Goal: Transaction & Acquisition: Purchase product/service

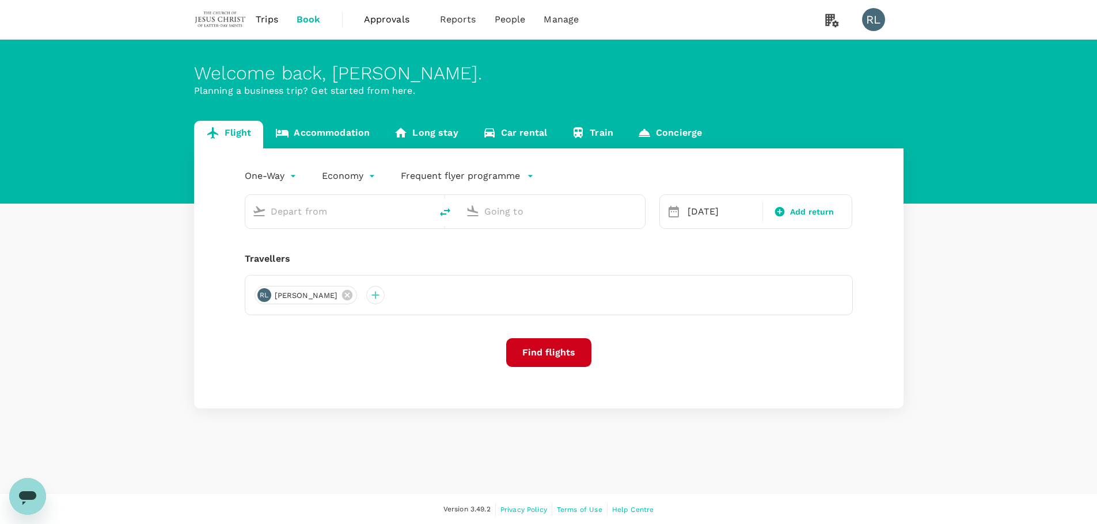
type input "Bintulu (BTU)"
type input "Kuching Intl (KCH)"
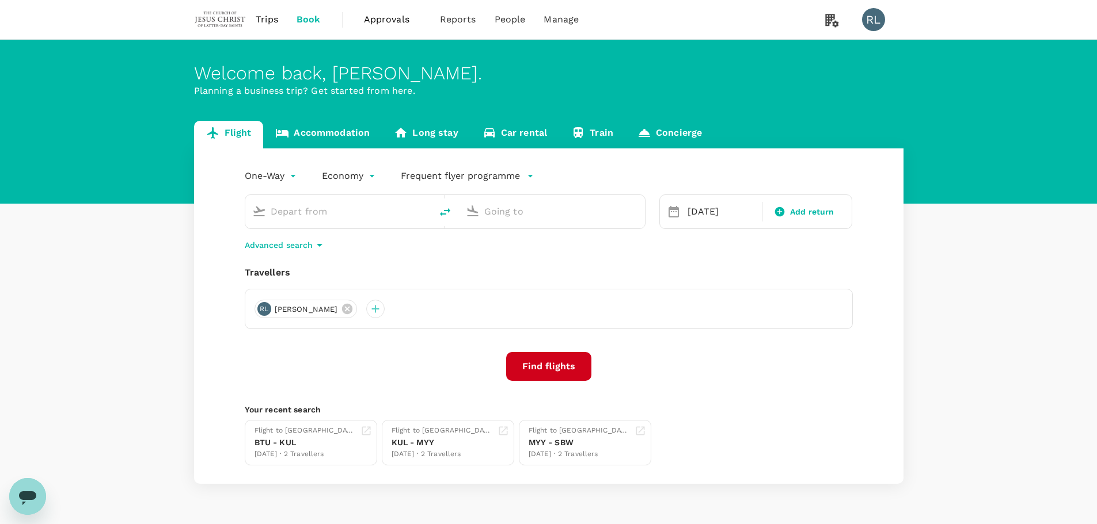
type input "Bintulu (BTU)"
type input "Kuching Intl (KCH)"
drag, startPoint x: 351, startPoint y: 215, endPoint x: 264, endPoint y: 210, distance: 87.1
click at [264, 210] on div "Bintulu (BTU)" at bounding box center [336, 209] width 177 height 25
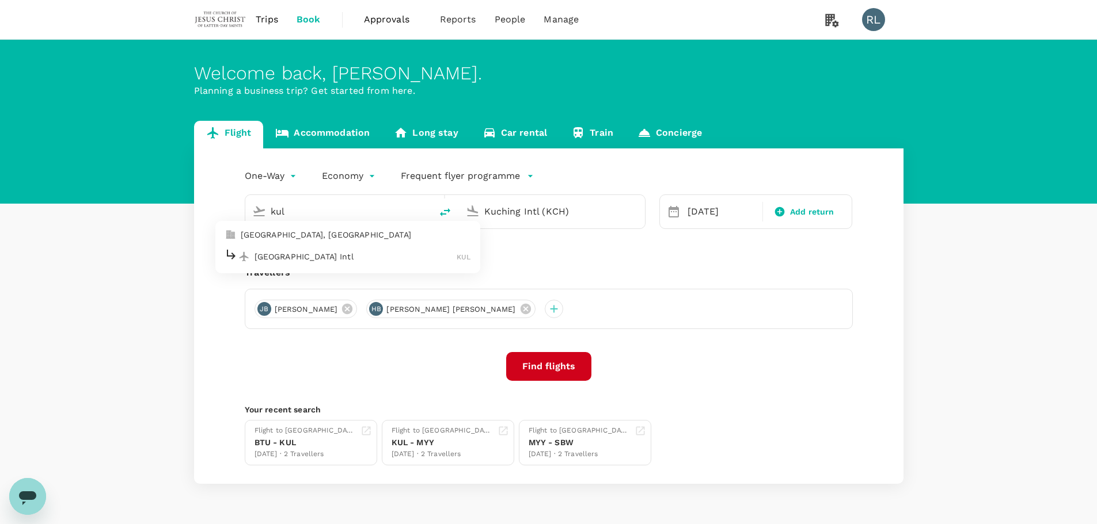
click at [307, 260] on p "[GEOGRAPHIC_DATA] Intl" at bounding box center [355, 257] width 203 height 12
type input "Kuala Lumpur Intl ([GEOGRAPHIC_DATA])"
drag, startPoint x: 565, startPoint y: 210, endPoint x: 457, endPoint y: 191, distance: 110.5
click at [457, 191] on div "Kuala Lumpur Intl (KUL) Kuching Intl (KCH)" at bounding box center [438, 205] width 414 height 48
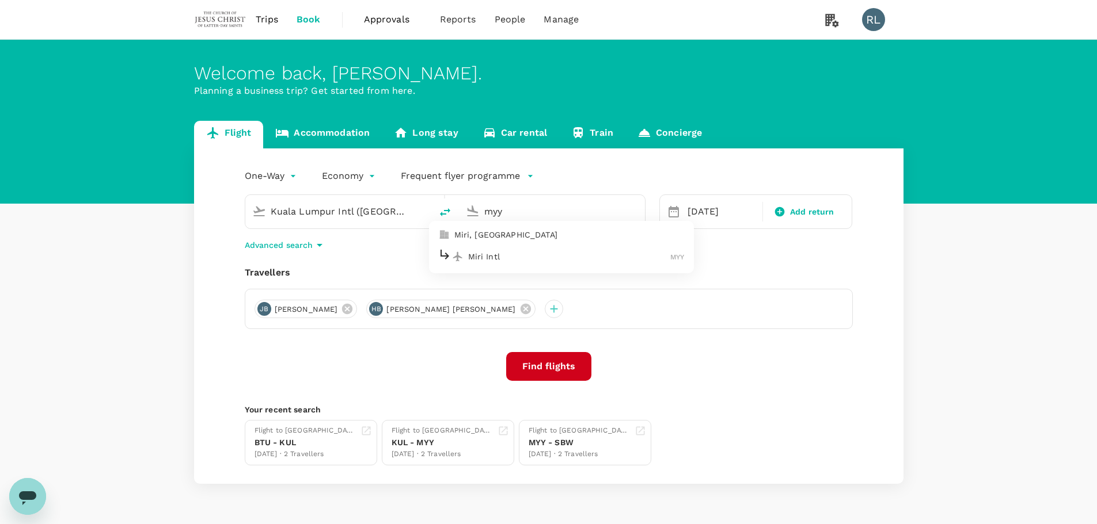
click at [485, 259] on p "Miri Intl" at bounding box center [569, 257] width 203 height 12
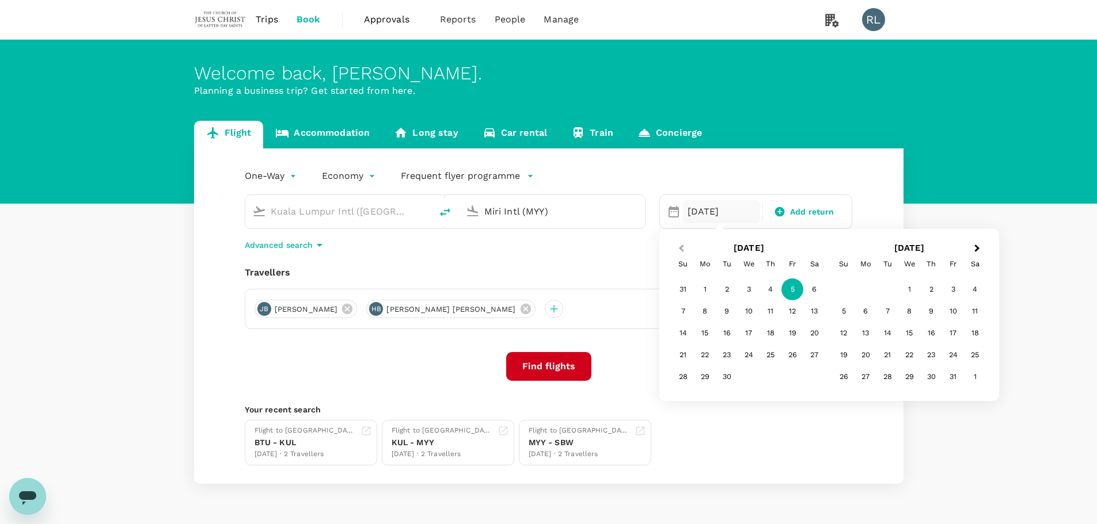
type input "Miri Intl (MYY)"
click at [681, 249] on span "Previous Month" at bounding box center [681, 248] width 0 height 13
click at [724, 355] on div "19" at bounding box center [727, 355] width 22 height 22
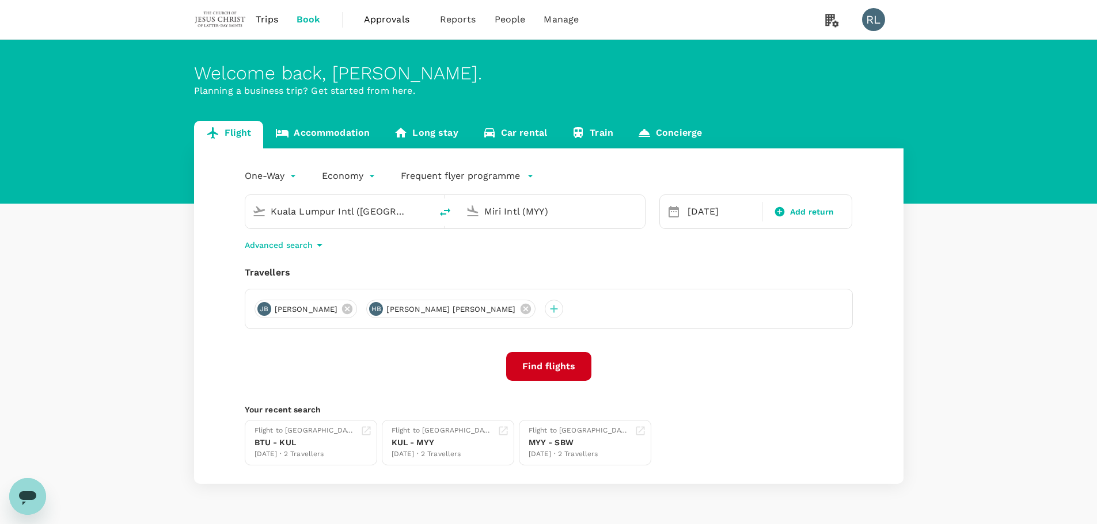
click at [561, 368] on button "Find flights" at bounding box center [548, 366] width 85 height 29
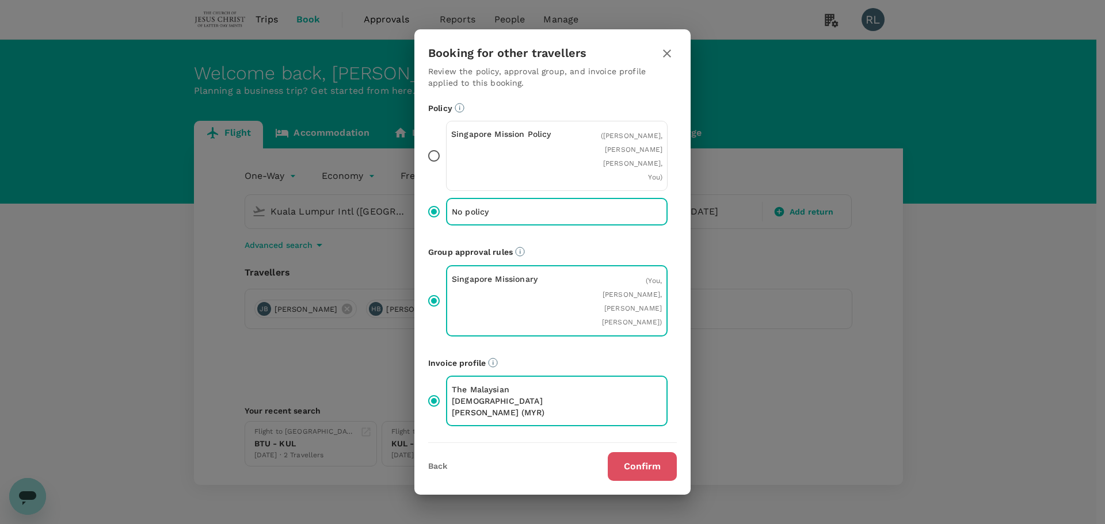
click at [632, 468] on button "Confirm" at bounding box center [642, 466] width 69 height 29
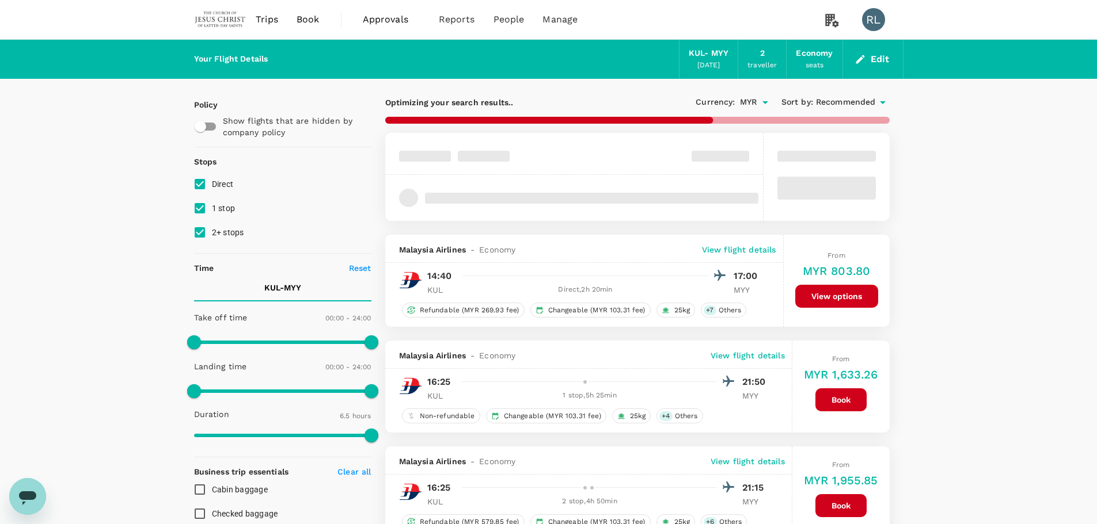
type input "430"
checkbox input "false"
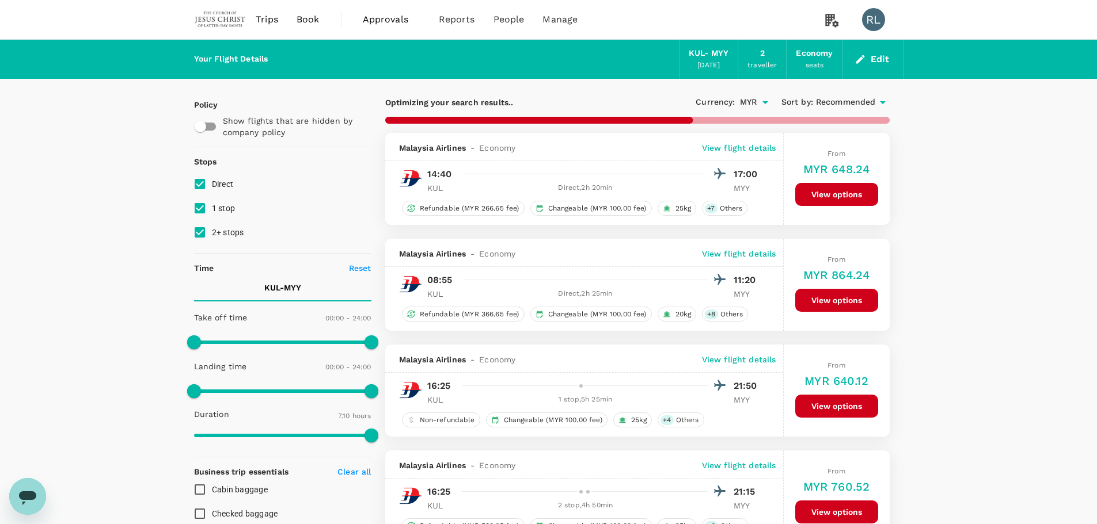
type input "1060"
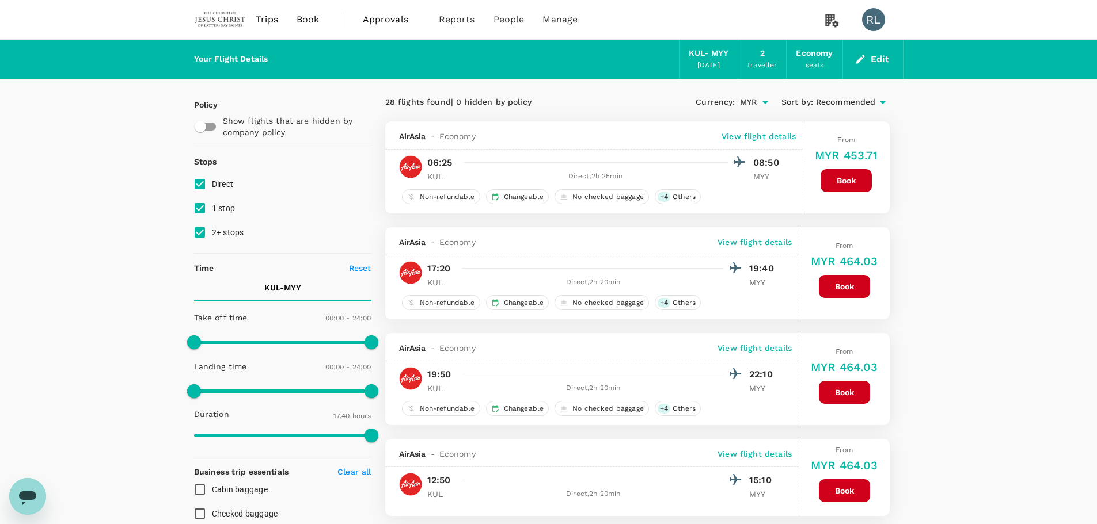
click at [857, 102] on span "Recommended" at bounding box center [846, 102] width 60 height 13
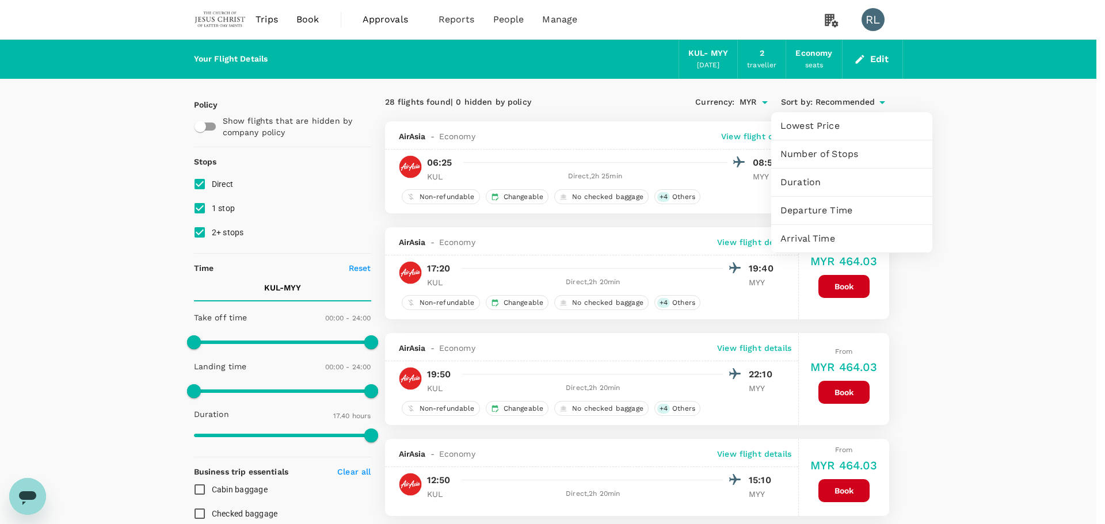
click at [828, 209] on span "Departure Time" at bounding box center [852, 211] width 143 height 14
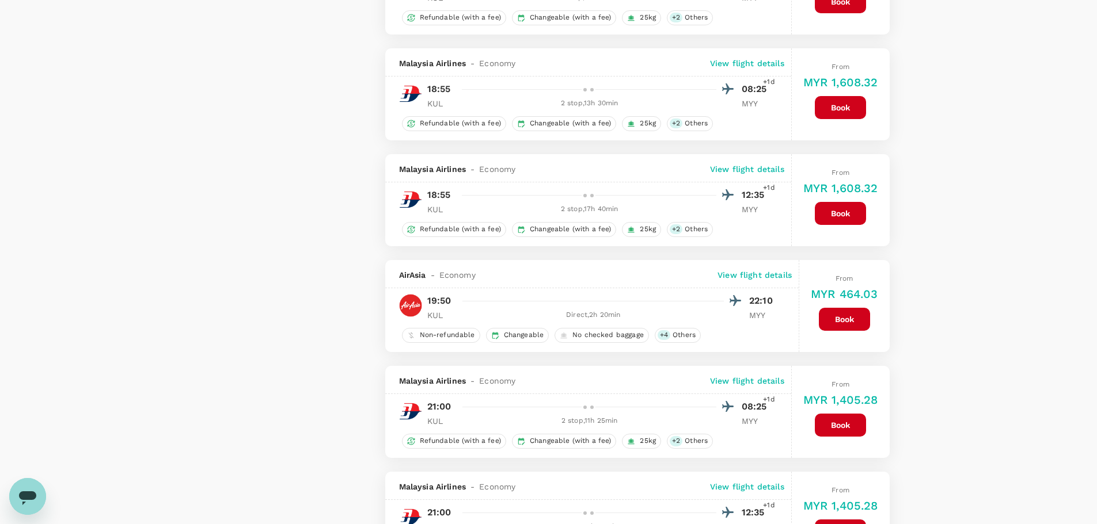
scroll to position [1669, 0]
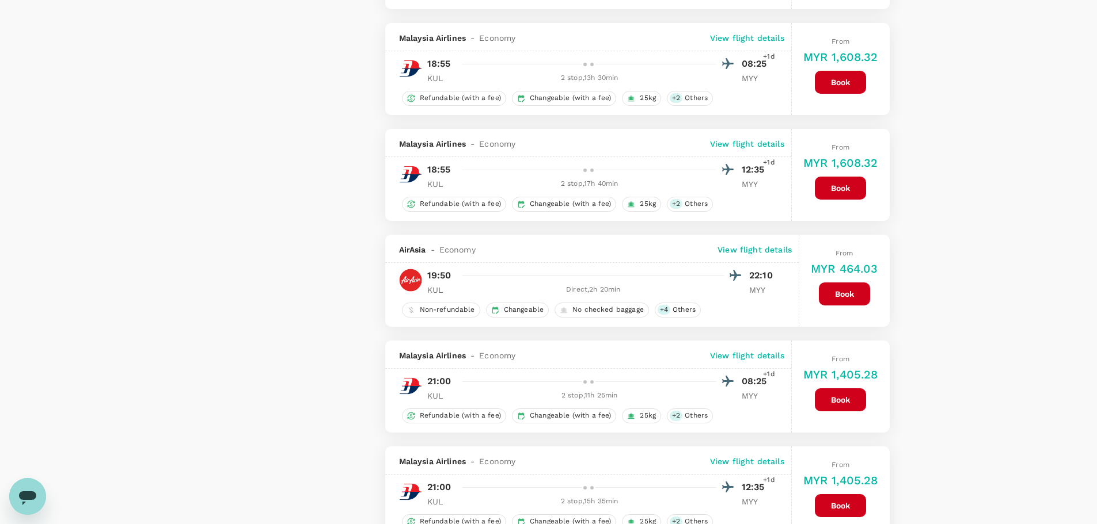
click at [835, 296] on button "Book" at bounding box center [844, 294] width 51 height 23
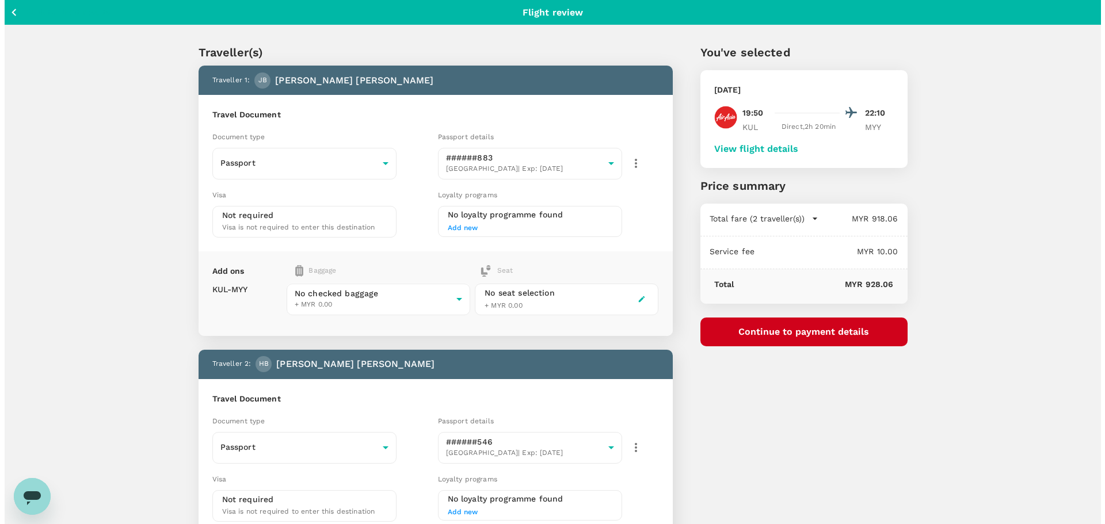
scroll to position [58, 0]
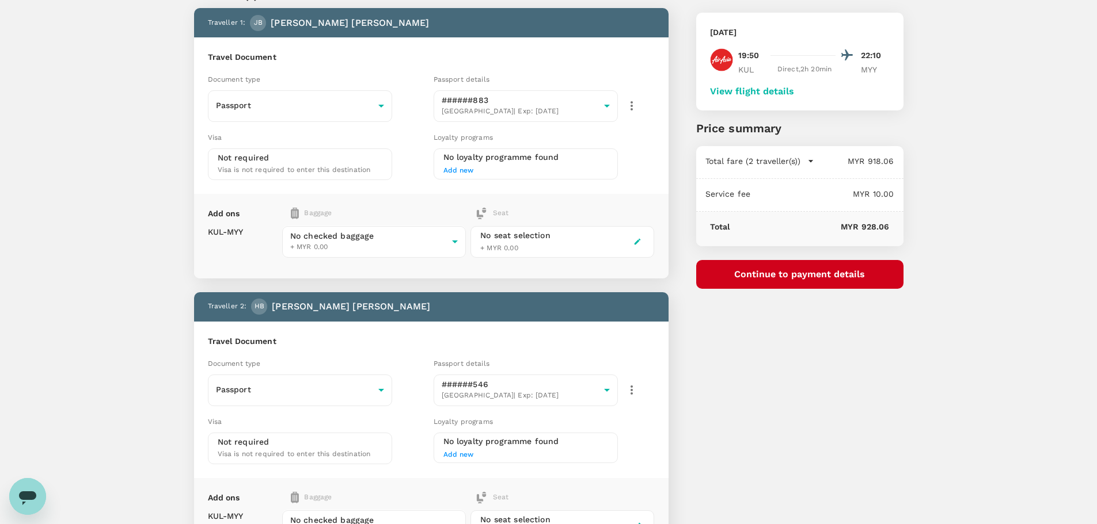
click at [802, 275] on button "Continue to payment details" at bounding box center [799, 274] width 207 height 29
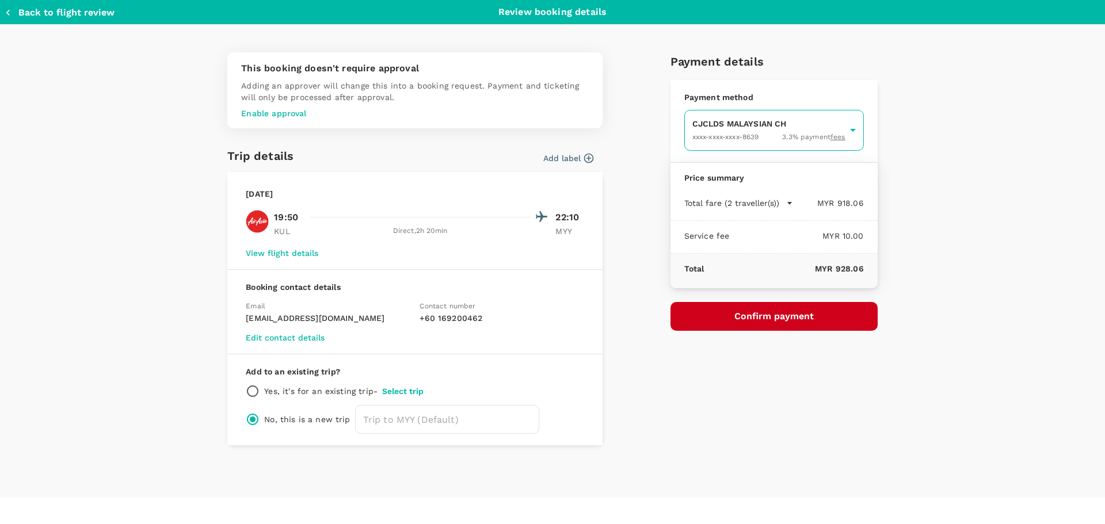
click at [778, 129] on body "Back to flight results Flight review Traveller(s) Traveller 1 : JB Joseph Ben B…" at bounding box center [552, 326] width 1105 height 768
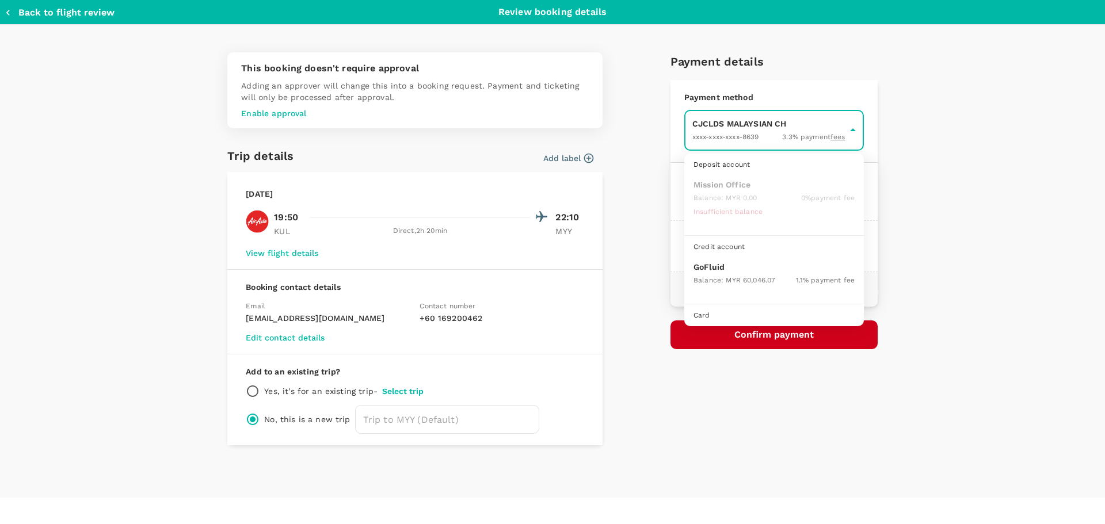
scroll to position [32, 0]
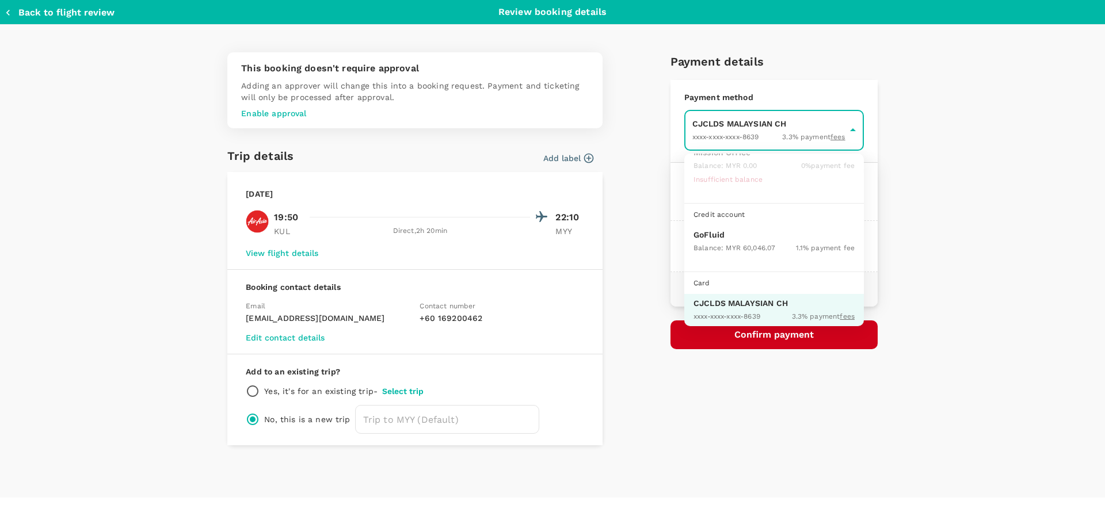
click at [720, 239] on p "GoFluid" at bounding box center [774, 235] width 161 height 12
type input "9b357727-6904-47bd-a44e-9a56bf7dfc7a"
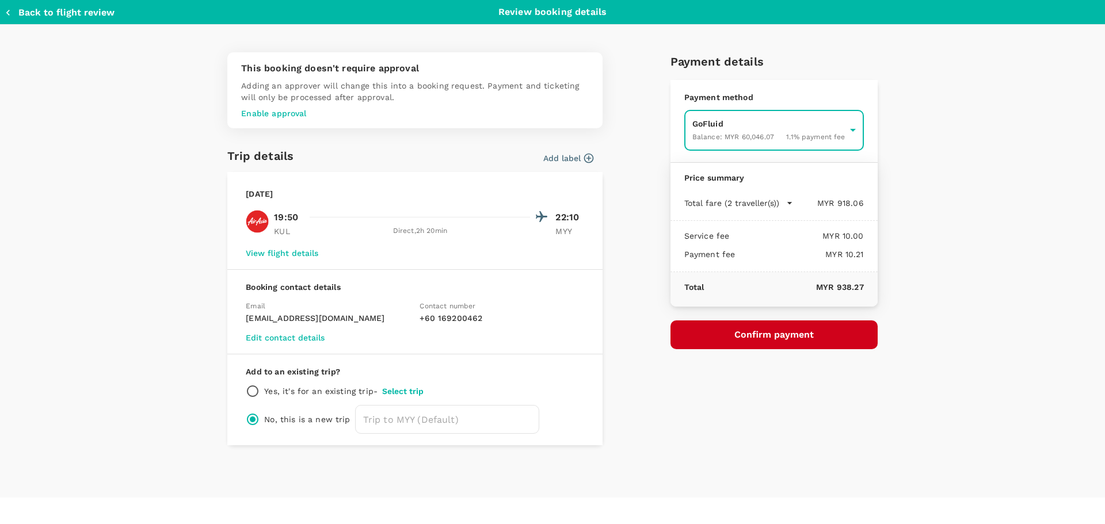
click at [787, 337] on button "Confirm payment" at bounding box center [774, 335] width 207 height 29
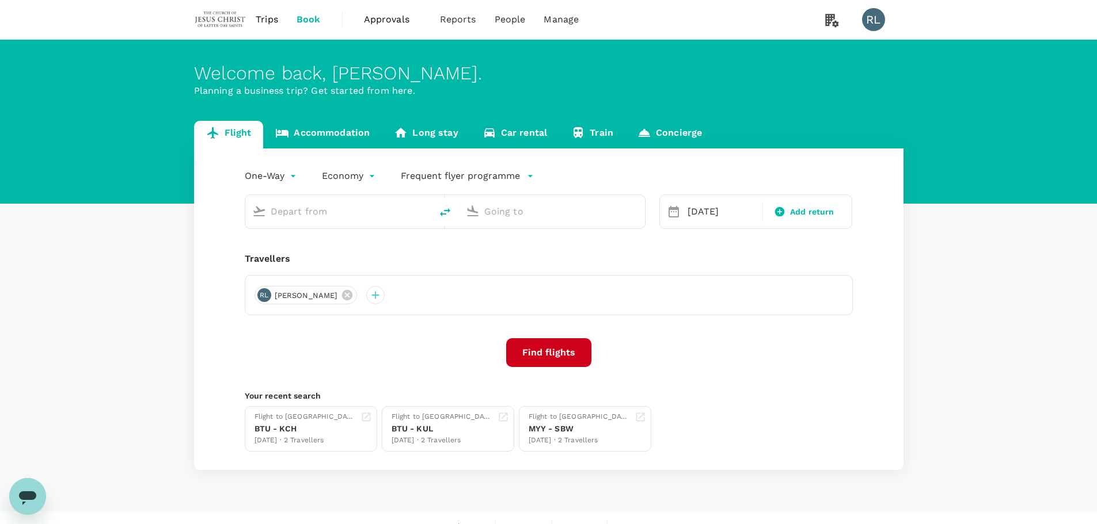
type input "Kuala Lumpur Intl ([GEOGRAPHIC_DATA])"
type input "Miri Intl (MYY)"
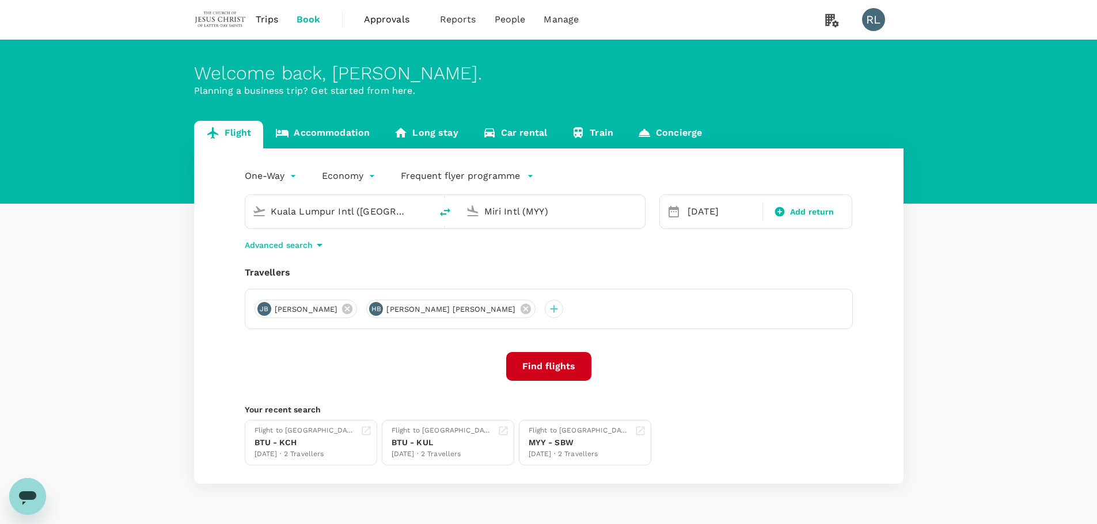
click at [446, 210] on icon "delete" at bounding box center [445, 212] width 10 height 8
type input "Miri Intl (MYY)"
type input "Kuala Lumpur Intl ([GEOGRAPHIC_DATA])"
click at [352, 212] on input "Miri Intl (MYY)" at bounding box center [339, 212] width 136 height 18
click at [328, 257] on p "Bintulu" at bounding box center [355, 257] width 203 height 12
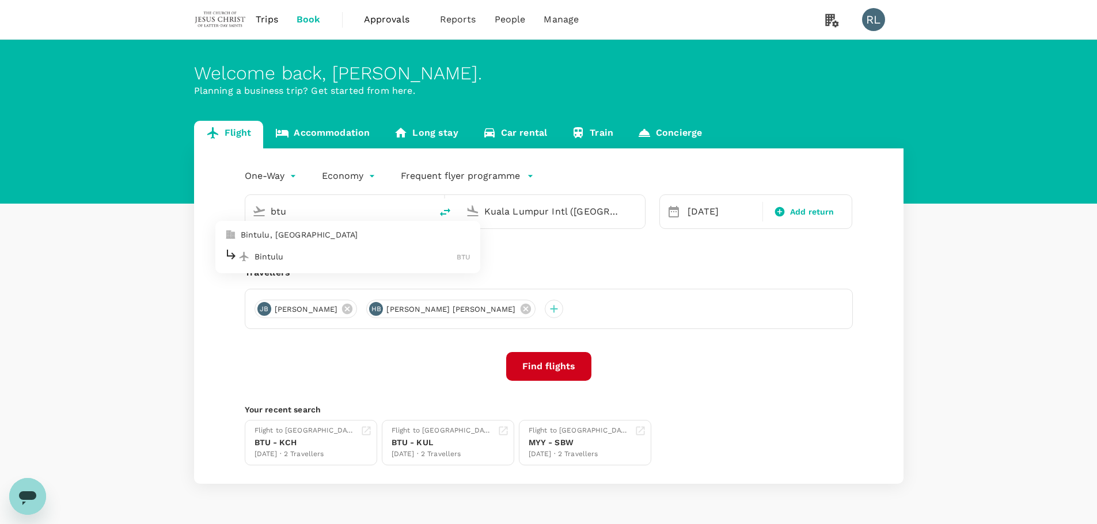
type input "Bintulu (BTU)"
click at [696, 218] on div "[DATE]" at bounding box center [721, 211] width 77 height 23
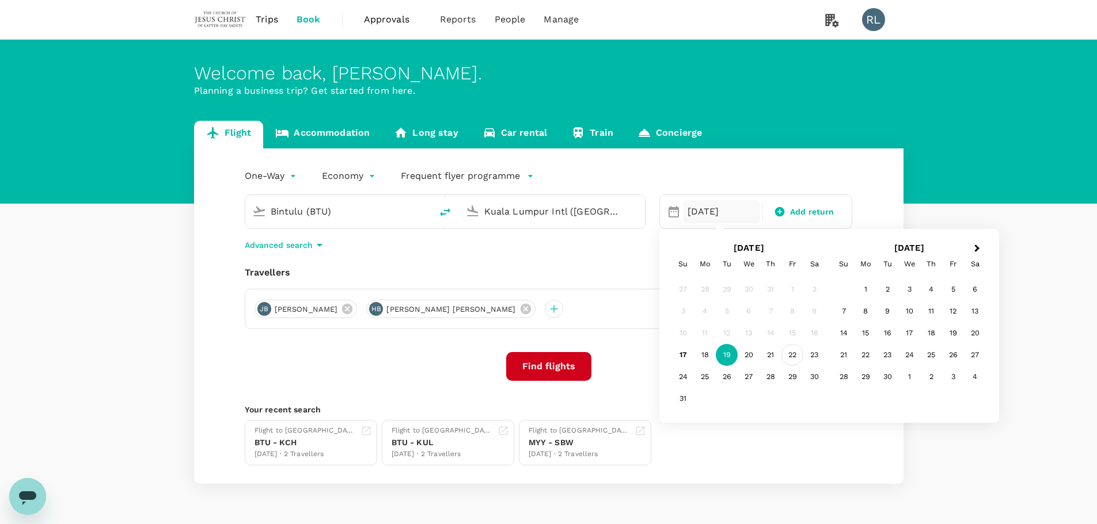
click at [791, 356] on div "22" at bounding box center [792, 355] width 22 height 22
click at [557, 364] on button "Find flights" at bounding box center [548, 366] width 85 height 29
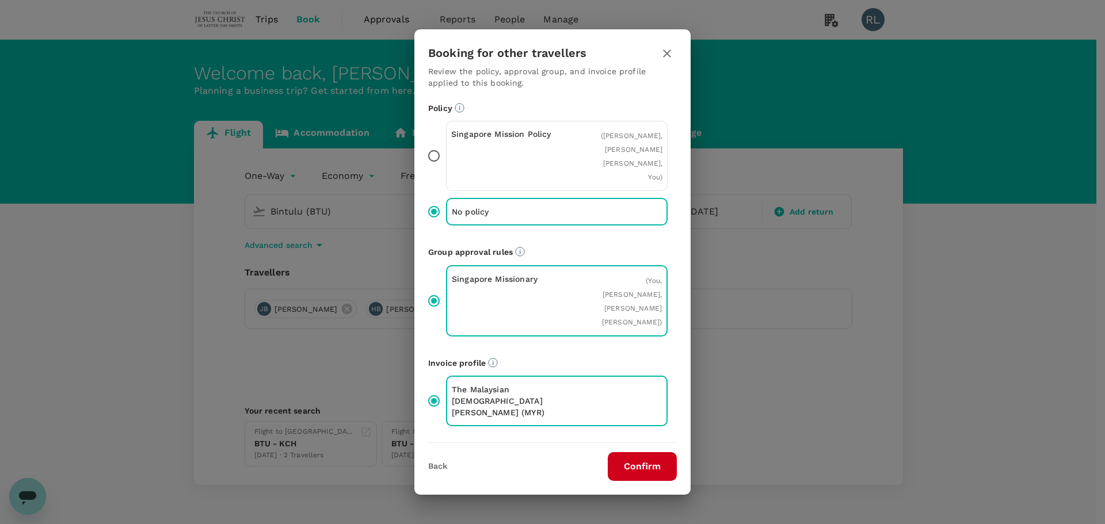
click at [641, 467] on button "Confirm" at bounding box center [642, 466] width 69 height 29
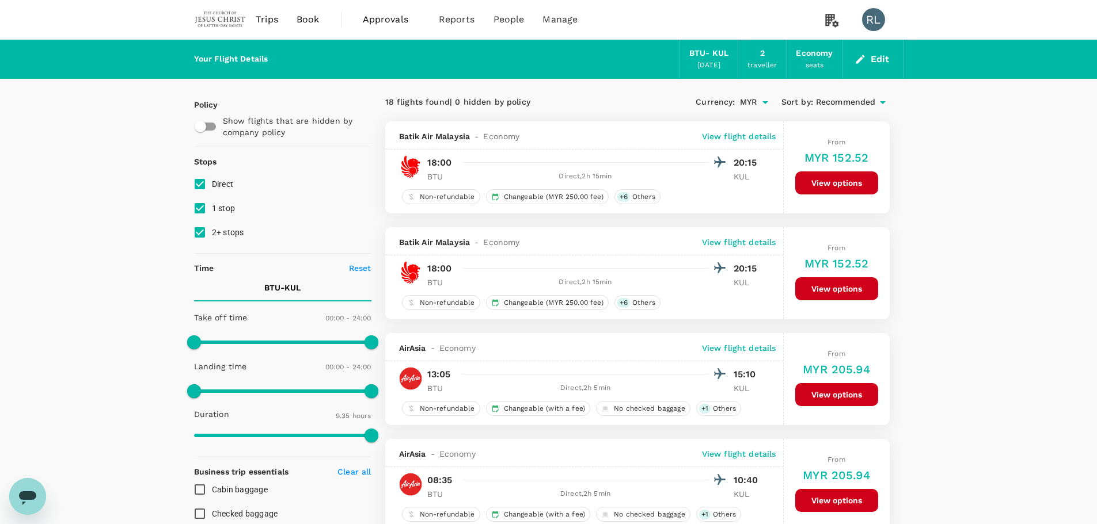
click at [840, 103] on span "Recommended" at bounding box center [846, 102] width 60 height 13
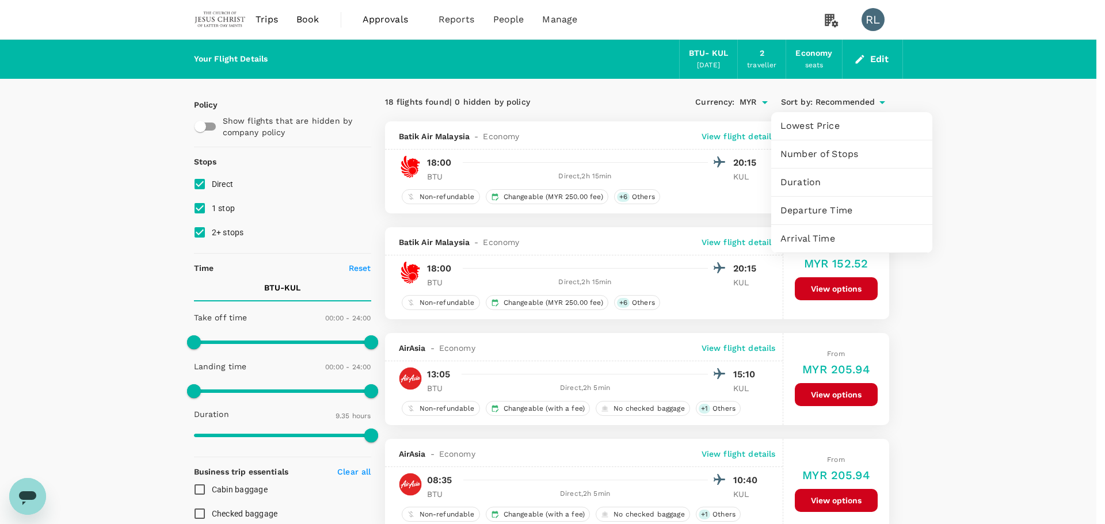
click at [823, 211] on span "Departure Time" at bounding box center [852, 211] width 143 height 14
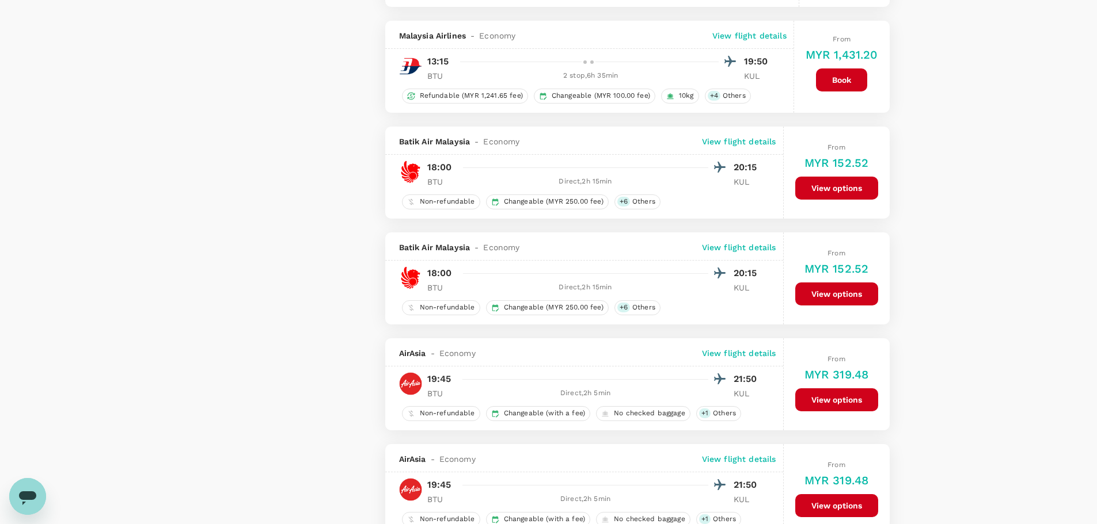
scroll to position [1324, 0]
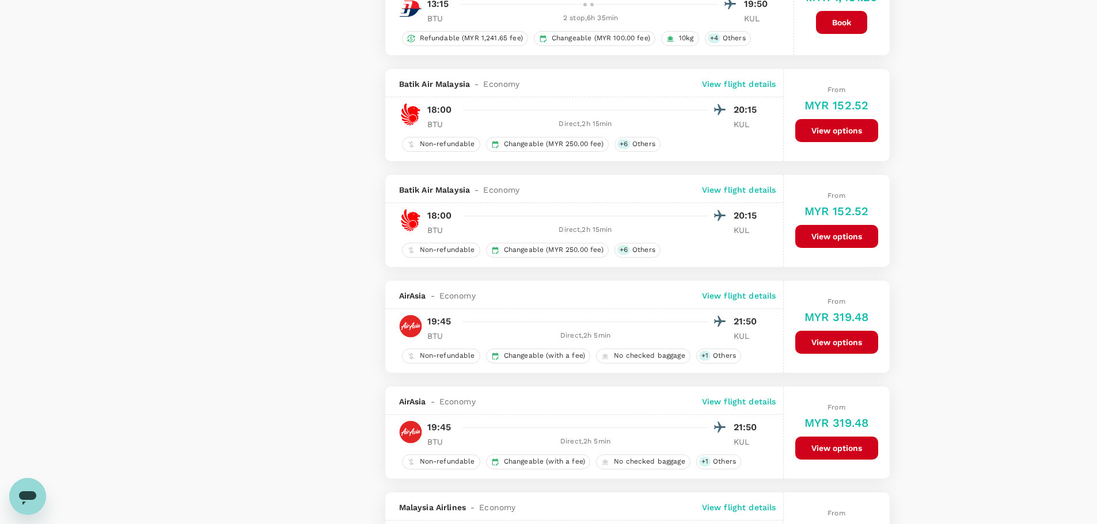
click at [824, 338] on button "View options" at bounding box center [836, 342] width 83 height 23
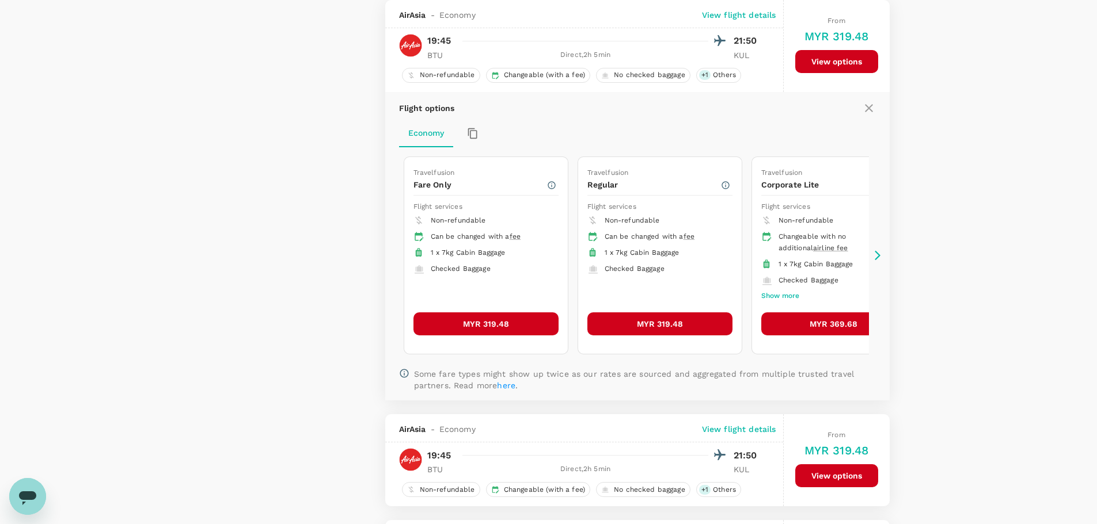
scroll to position [1547, 0]
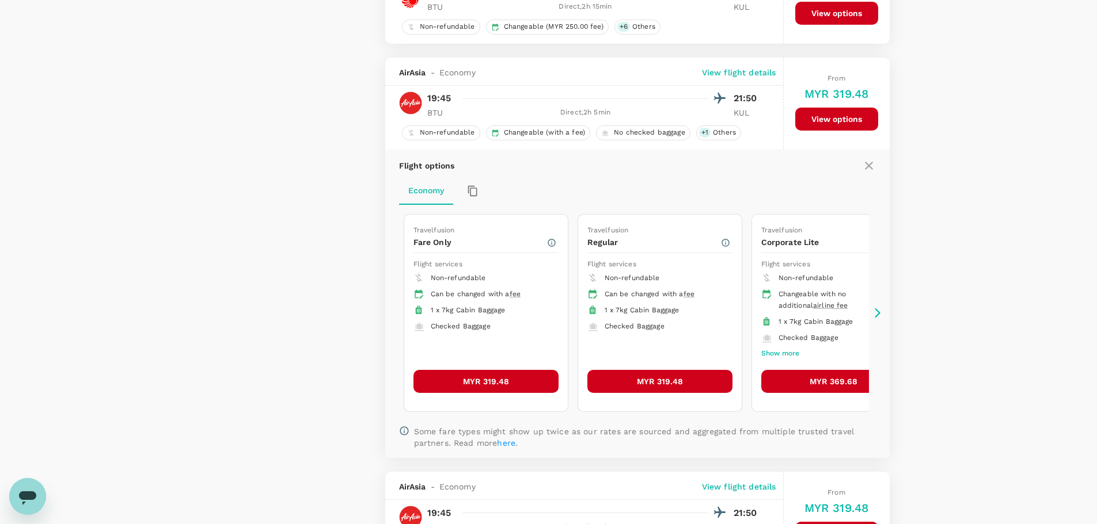
click at [499, 382] on button "MYR 319.48" at bounding box center [485, 381] width 145 height 23
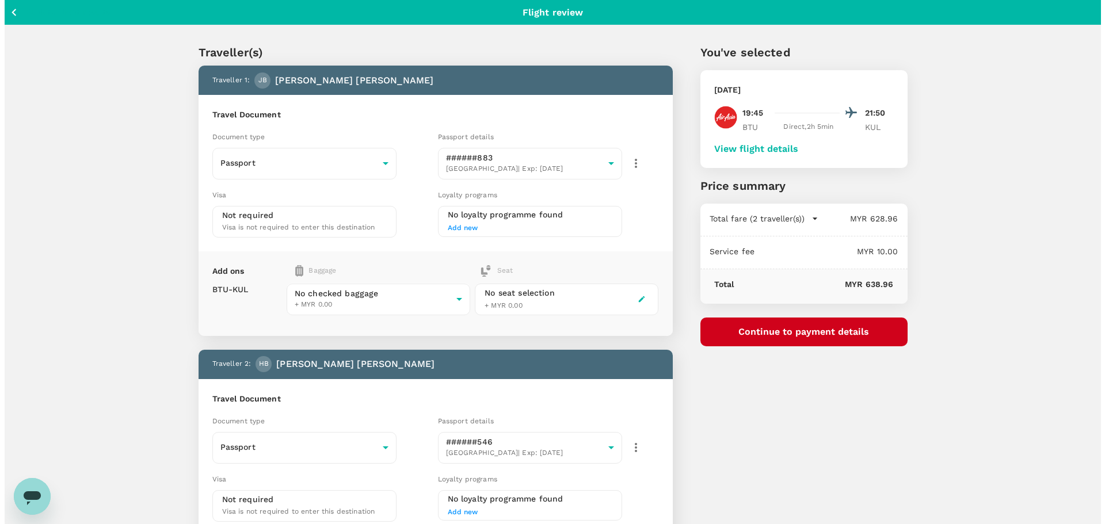
scroll to position [58, 0]
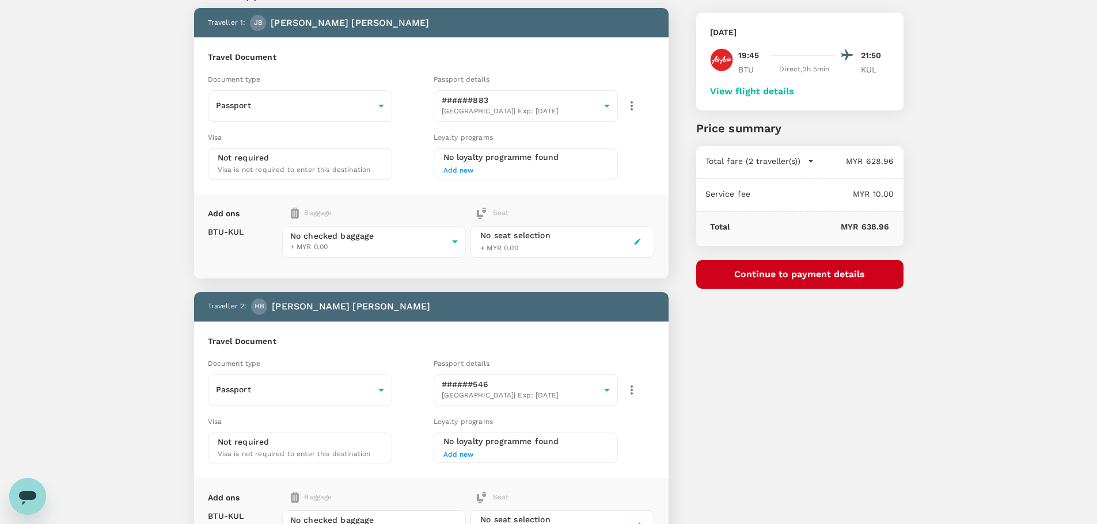
click at [777, 275] on button "Continue to payment details" at bounding box center [799, 274] width 207 height 29
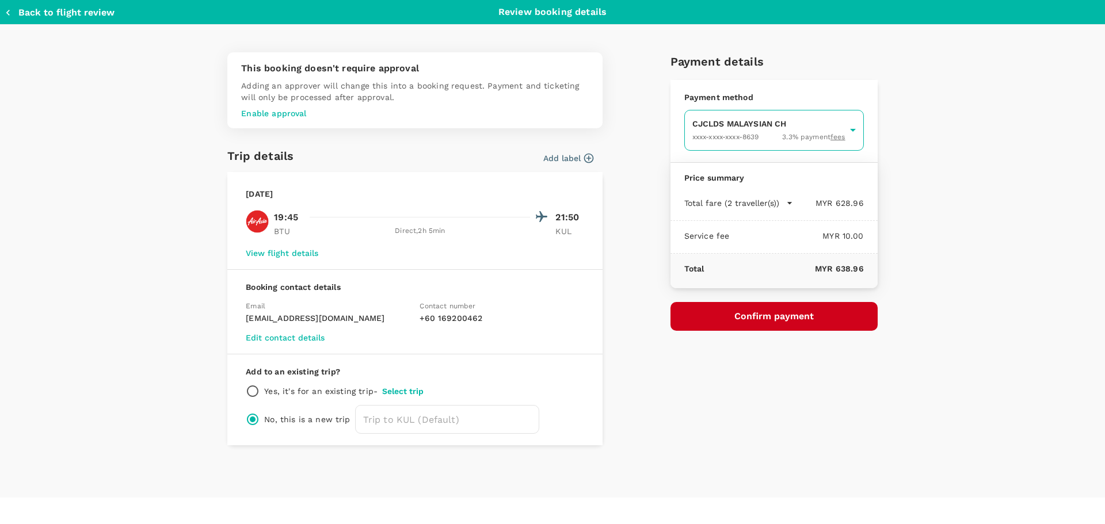
click at [749, 133] on body "Back to flight results Flight review Traveller(s) Traveller 1 : [PERSON_NAME] […" at bounding box center [552, 326] width 1105 height 768
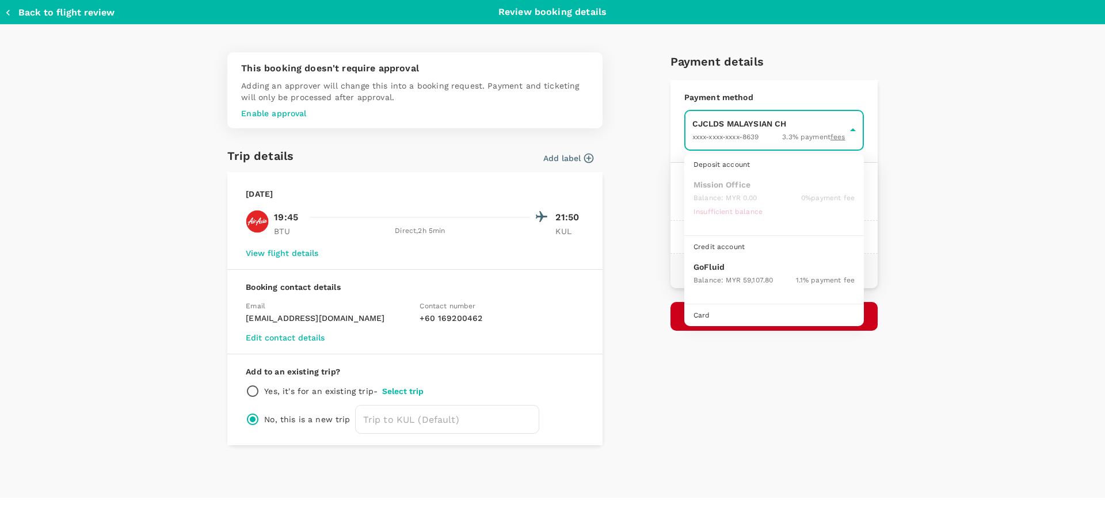
scroll to position [32, 0]
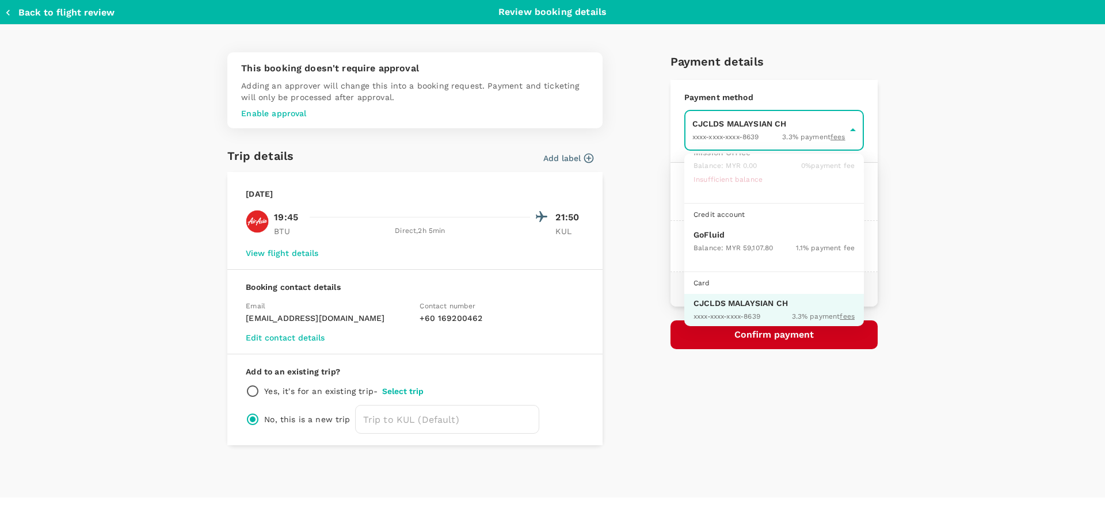
click at [713, 242] on div "Balance : MYR 59,107.80" at bounding box center [733, 248] width 79 height 14
type input "9b357727-6904-47bd-a44e-9a56bf7dfc7a"
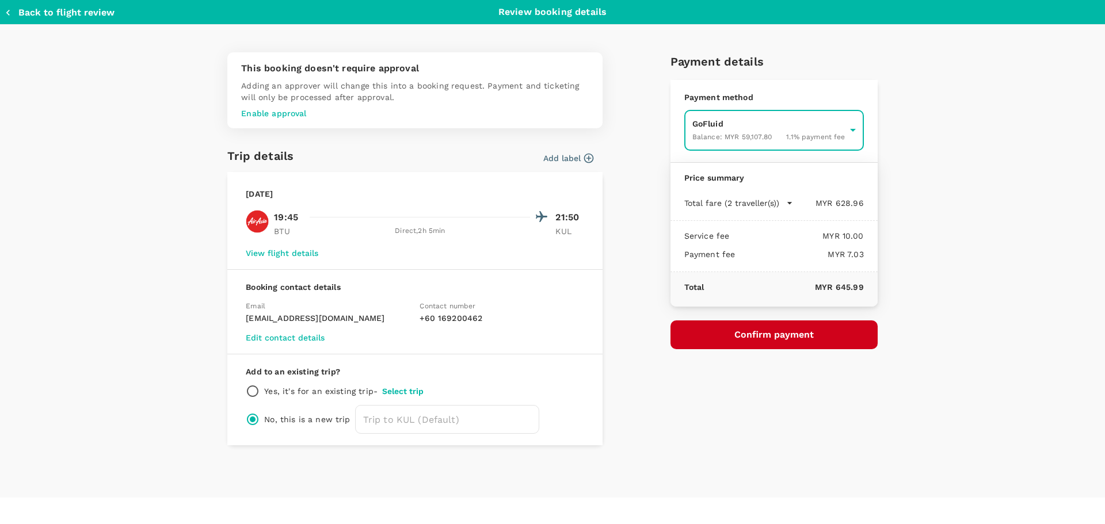
click at [758, 336] on button "Confirm payment" at bounding box center [774, 335] width 207 height 29
